Goal: Transaction & Acquisition: Purchase product/service

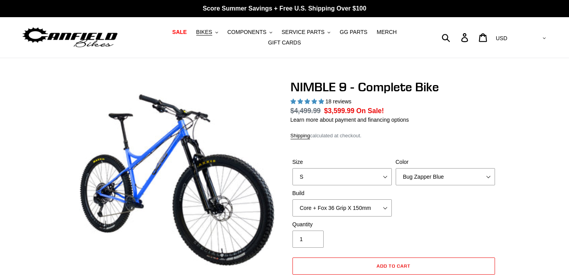
select select "highest-rating"
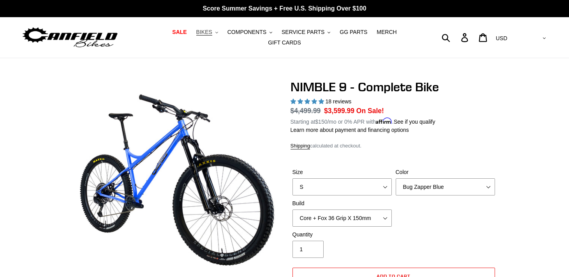
click at [201, 34] on span "BIKES" at bounding box center [204, 32] width 16 height 7
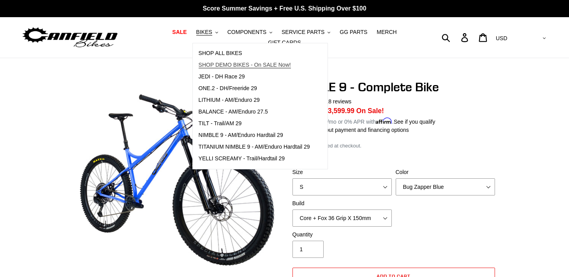
click at [213, 65] on span "SHOP DEMO BIKES - On SALE Now!" at bounding box center [245, 65] width 92 height 7
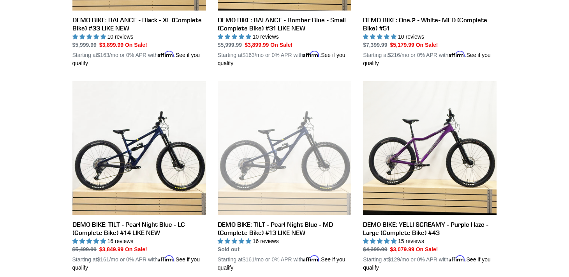
scroll to position [359, 0]
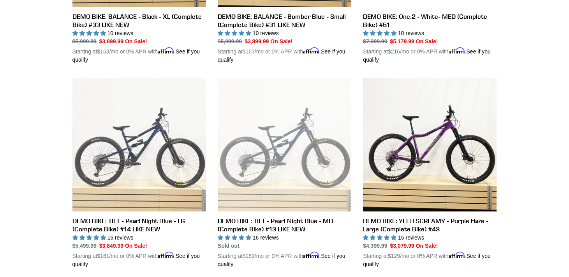
click at [174, 171] on link "DEMO BIKE: TILT - Pearl Night Blue - LG (Complete Bike) #14 LIKE NEW" at bounding box center [139, 173] width 134 height 191
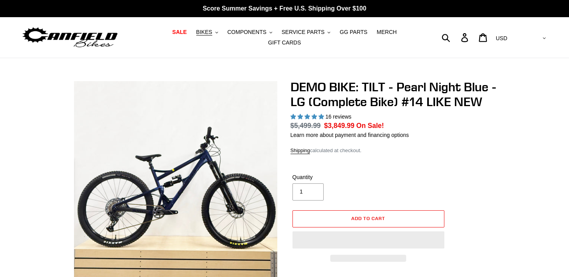
select select "highest-rating"
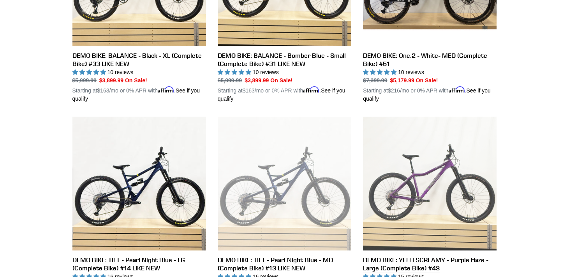
scroll to position [322, 0]
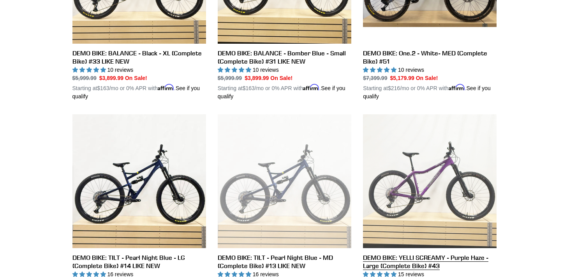
click at [414, 177] on link "DEMO BIKE: YELLI SCREAMY - Purple Haze - Large (Complete Bike) #43" at bounding box center [430, 209] width 134 height 191
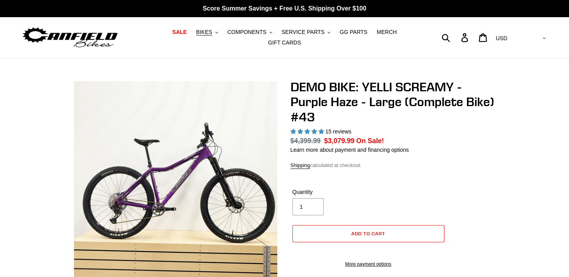
select select "highest-rating"
